Goal: Transaction & Acquisition: Purchase product/service

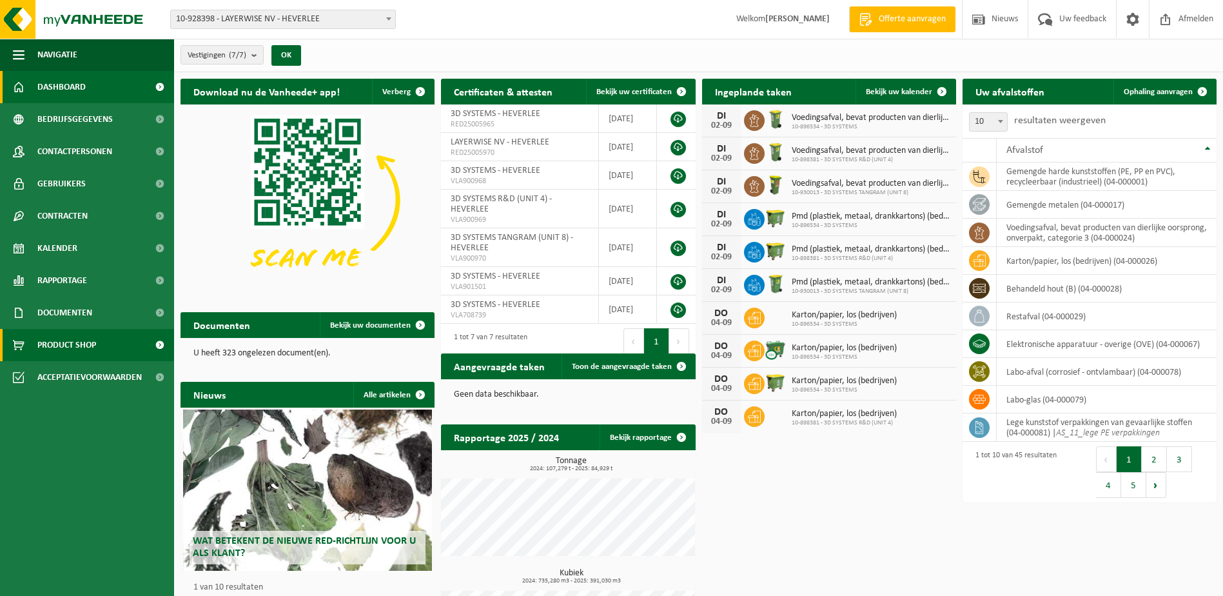
click at [73, 347] on span "Product Shop" at bounding box center [66, 345] width 59 height 32
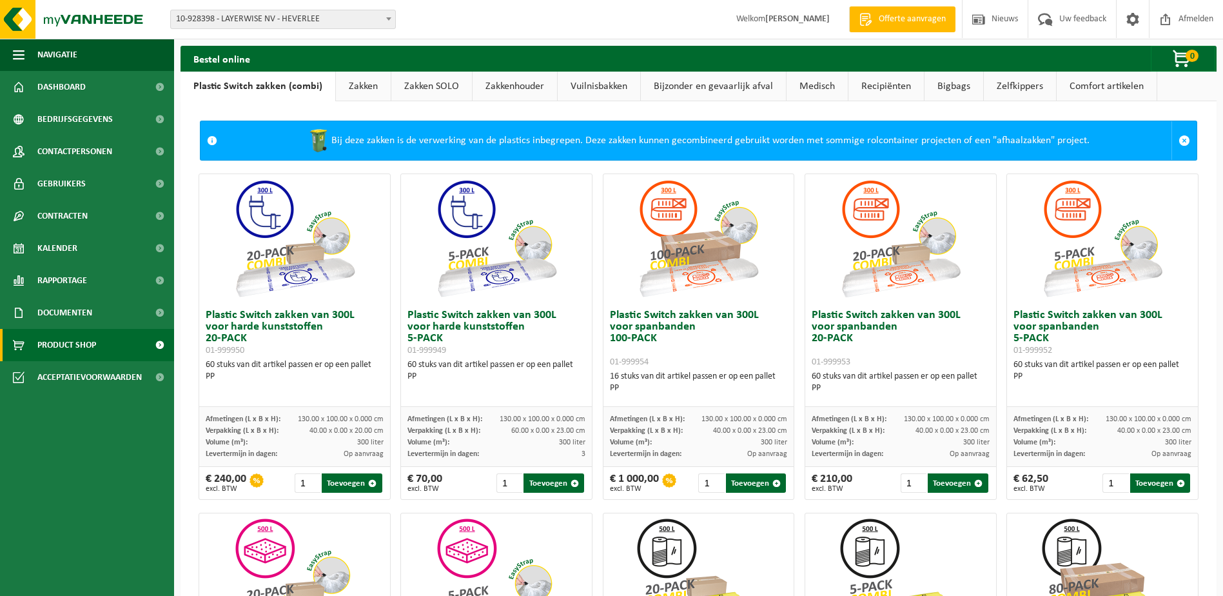
click at [363, 88] on link "Zakken" at bounding box center [363, 87] width 55 height 30
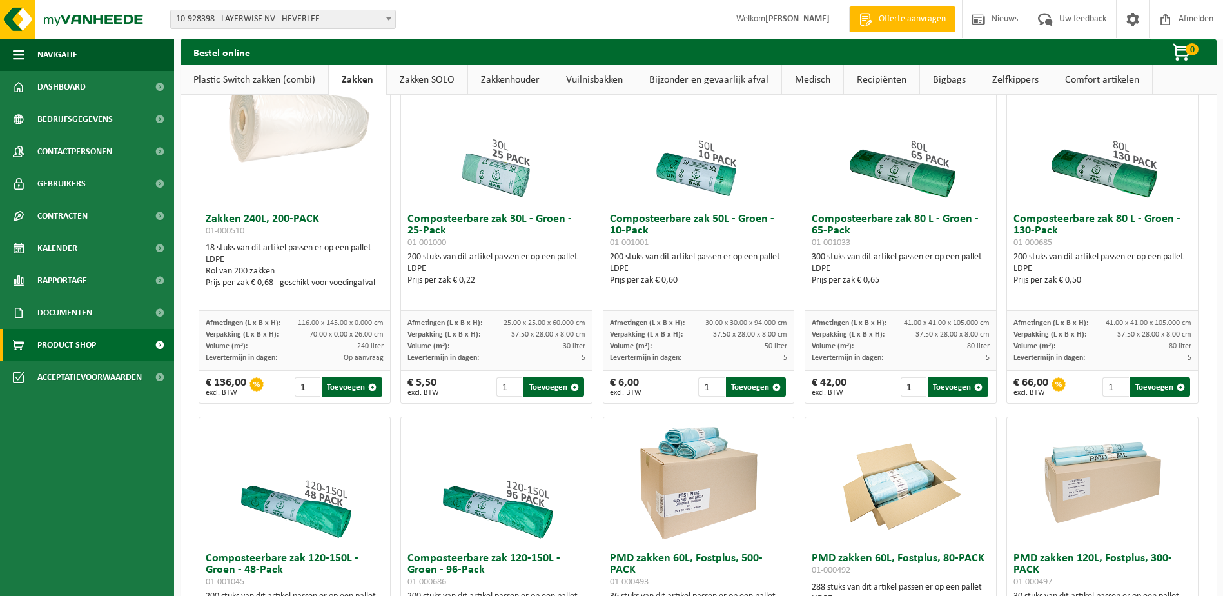
scroll to position [451, 0]
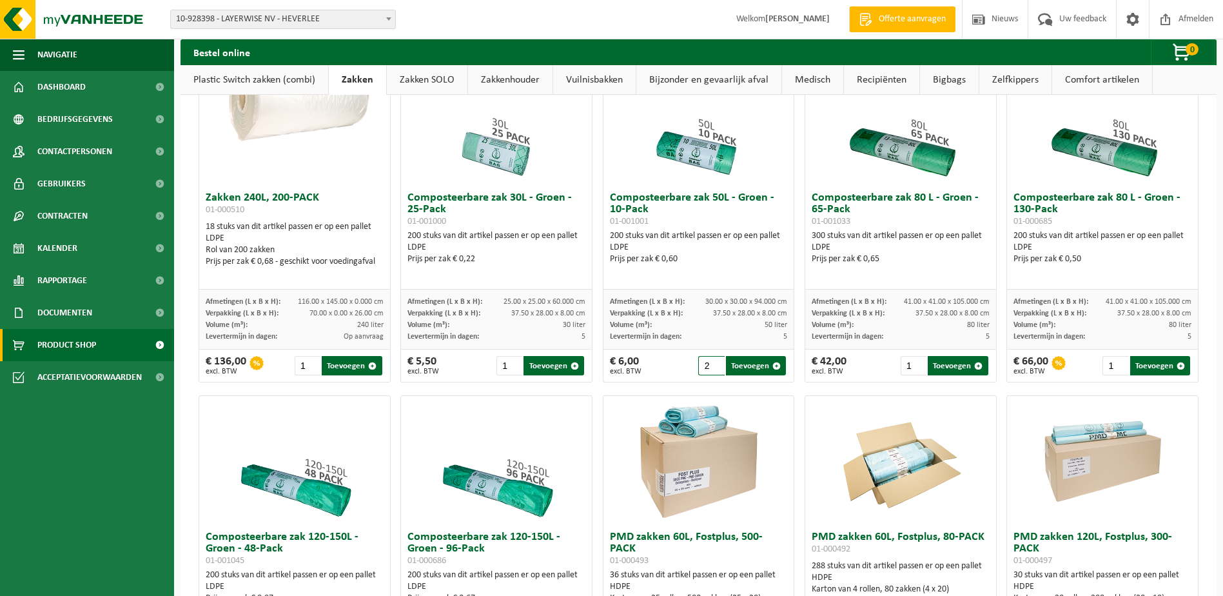
click at [710, 361] on input "2" at bounding box center [711, 365] width 26 height 19
click at [710, 361] on input "3" at bounding box center [711, 365] width 26 height 19
click at [711, 361] on input "4" at bounding box center [711, 365] width 26 height 19
click at [748, 367] on button "Toevoegen" at bounding box center [756, 365] width 60 height 19
type input "1"
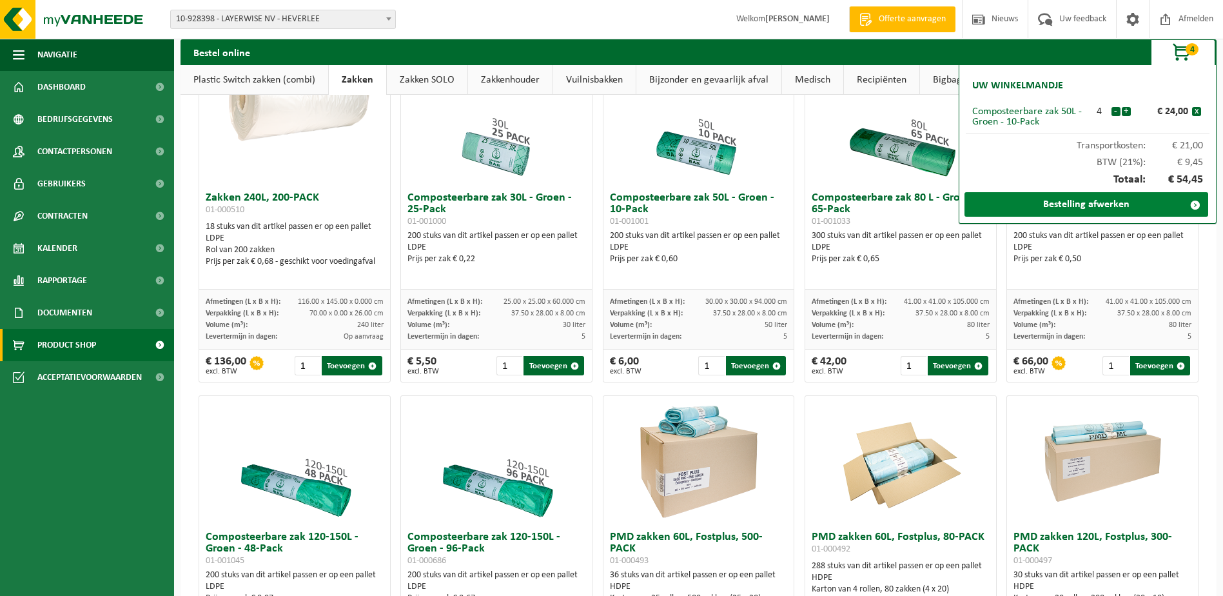
click at [1097, 201] on link "Bestelling afwerken" at bounding box center [1086, 204] width 244 height 24
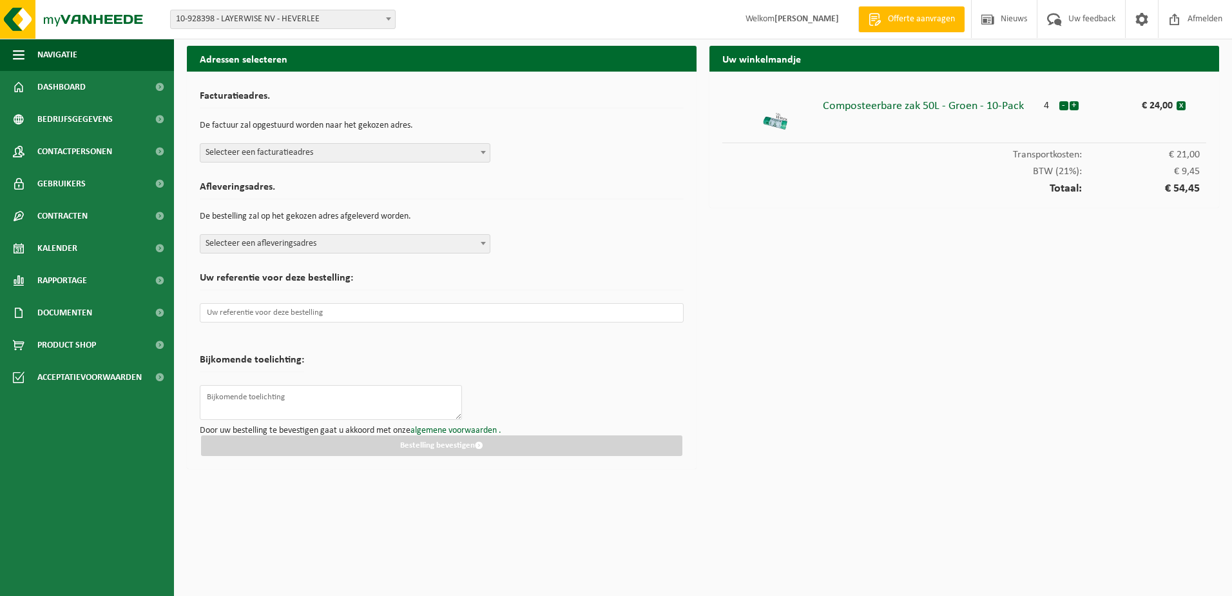
click at [486, 151] on span at bounding box center [483, 152] width 13 height 17
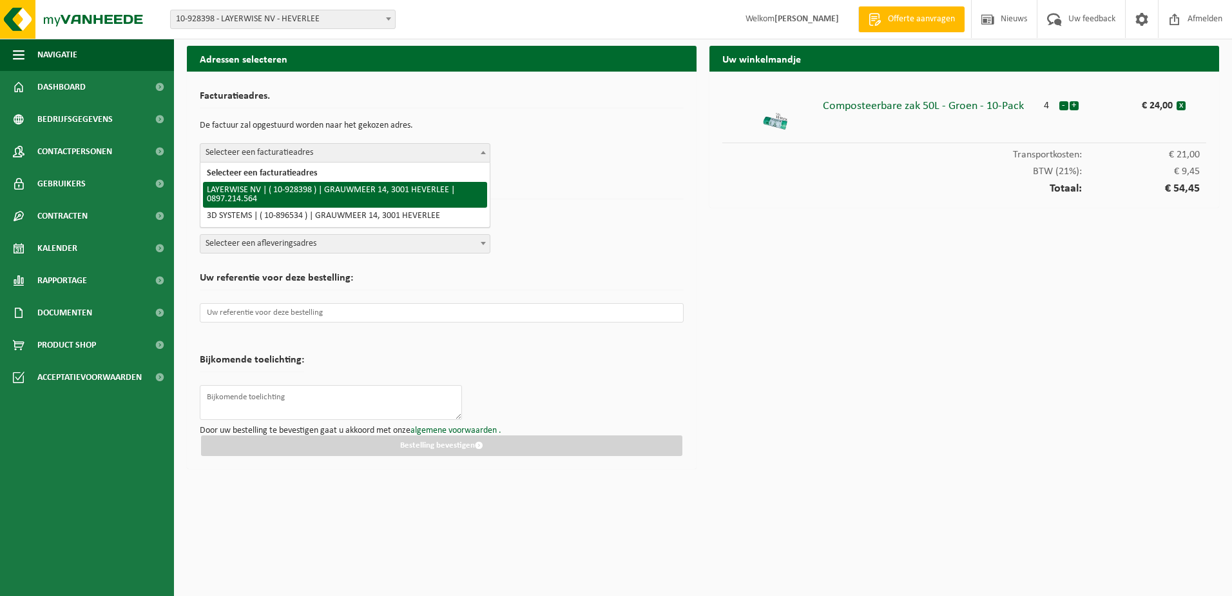
select select "133396"
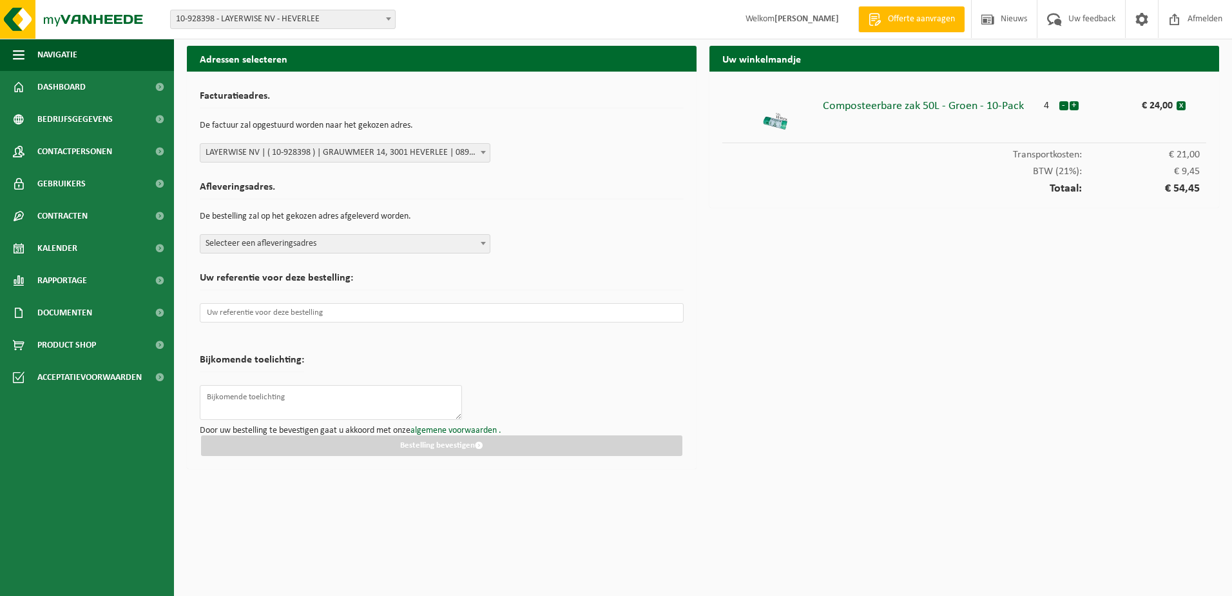
click at [476, 241] on span "Selecteer een afleveringsadres" at bounding box center [344, 244] width 289 height 18
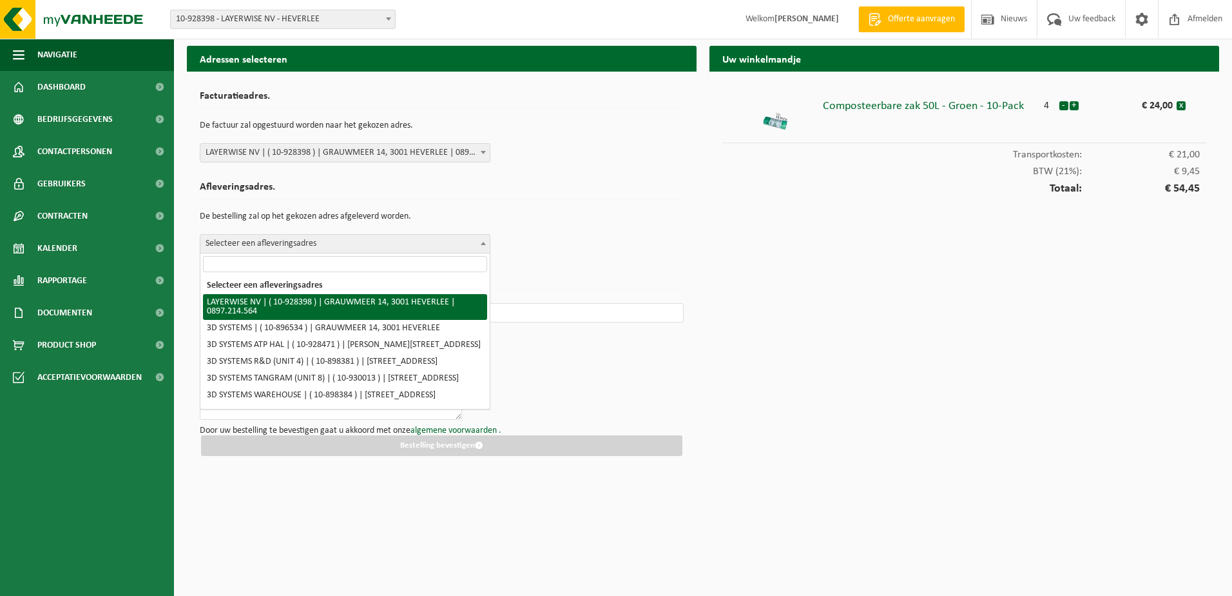
select select "133396"
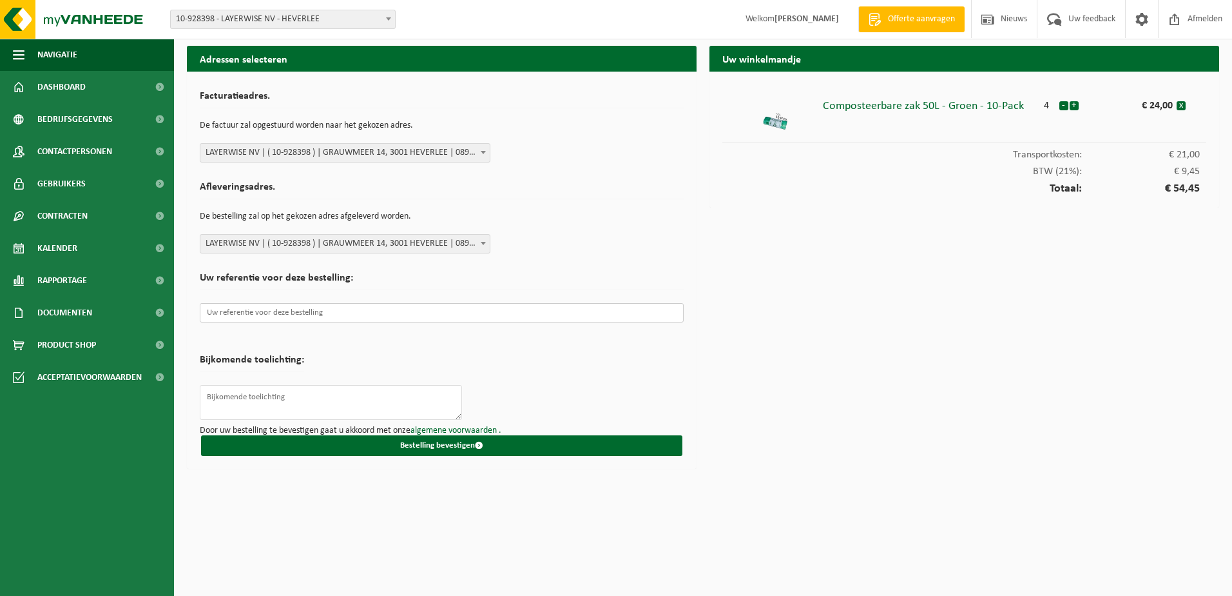
click at [298, 313] on input "text" at bounding box center [442, 312] width 484 height 19
type input "R"
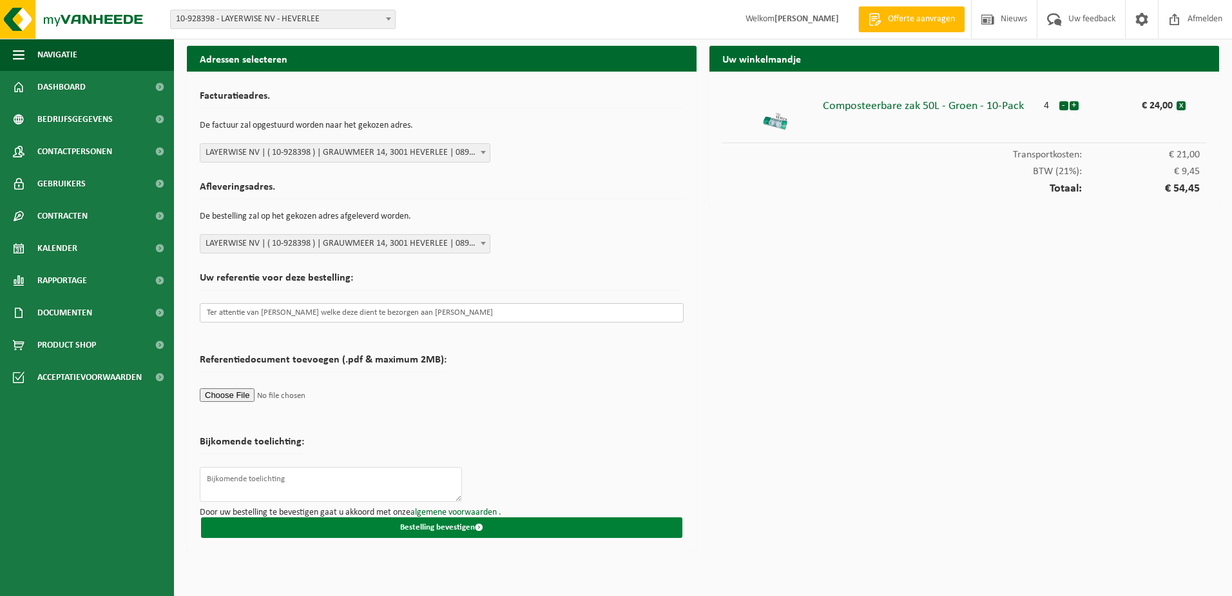
type input "Ter attentie van Paulien welke deze dient te bezorgen aan Fuad"
click at [446, 528] on button "Bestelling bevestigen" at bounding box center [441, 527] width 481 height 21
